Goal: Check status: Check status

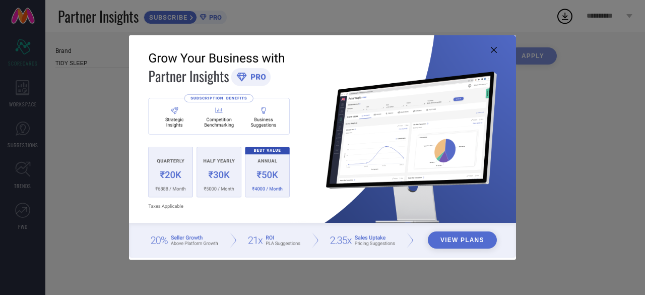
type input "All"
click at [496, 50] on icon at bounding box center [494, 50] width 6 height 6
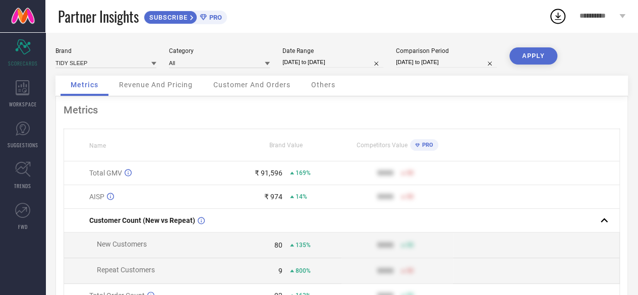
select select "7"
select select "2025"
select select "8"
select select "2025"
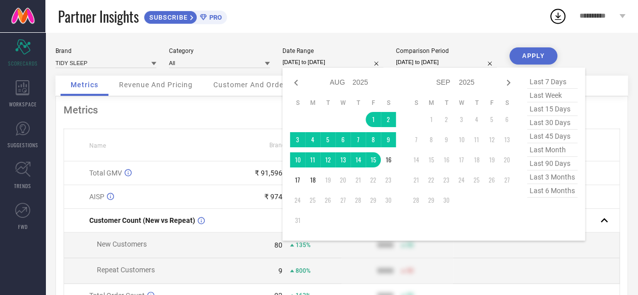
click at [314, 65] on input "[DATE] to [DATE]" at bounding box center [332, 62] width 101 height 11
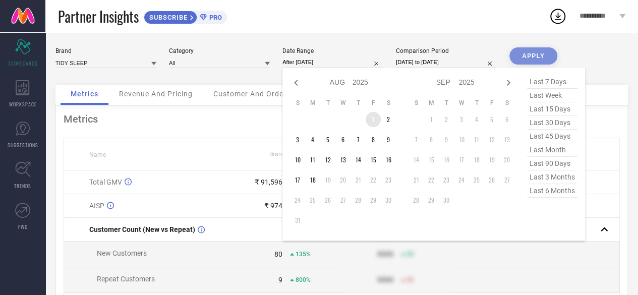
click at [373, 117] on td "1" at bounding box center [372, 119] width 15 height 15
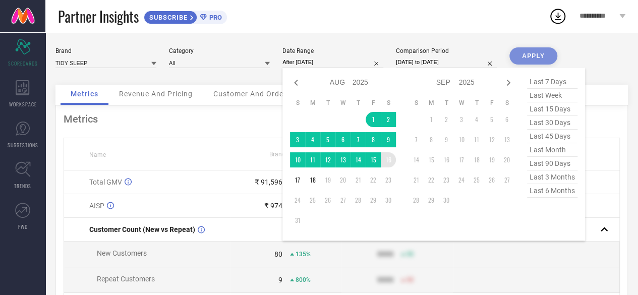
type input "[DATE] to [DATE]"
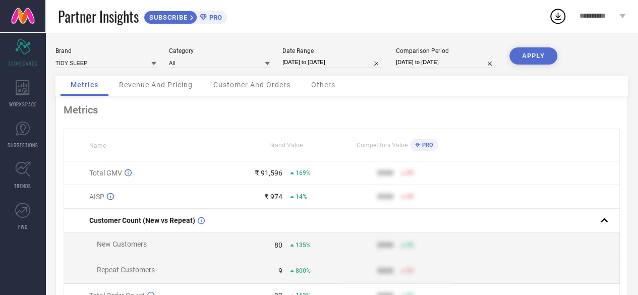
click at [545, 51] on button "APPLY" at bounding box center [533, 55] width 48 height 17
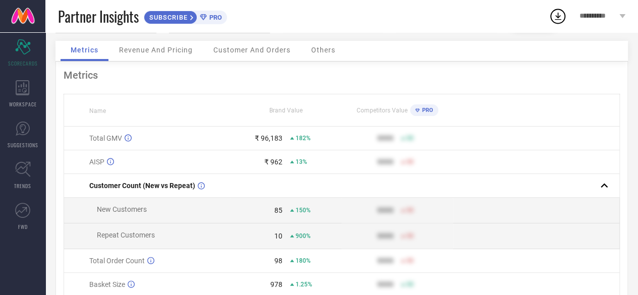
scroll to position [50, 0]
